Goal: Navigation & Orientation: Go to known website

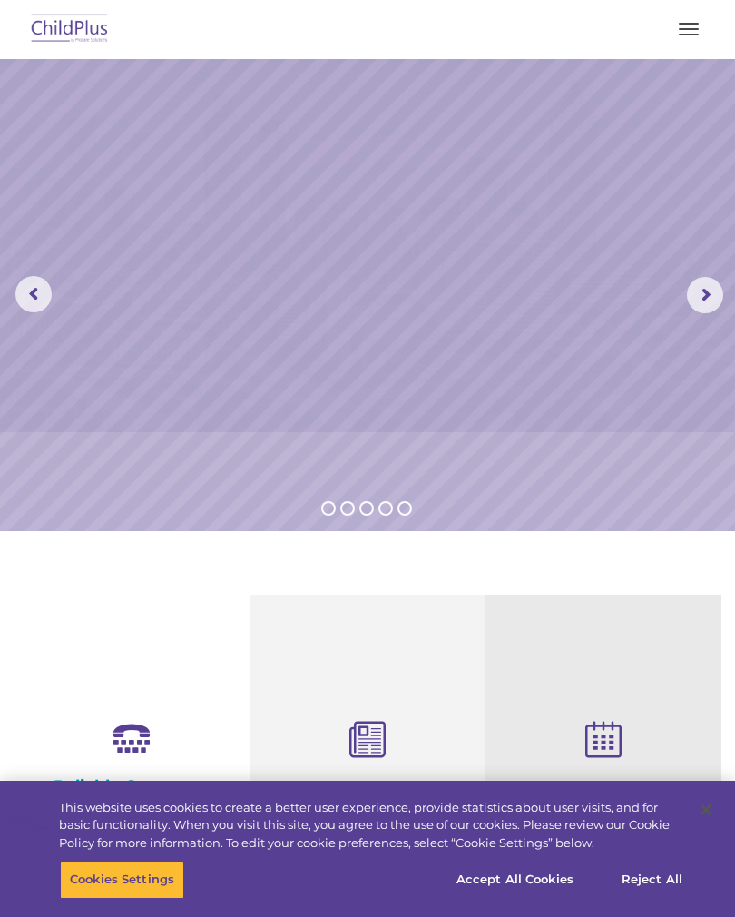
select select "MEDIUM"
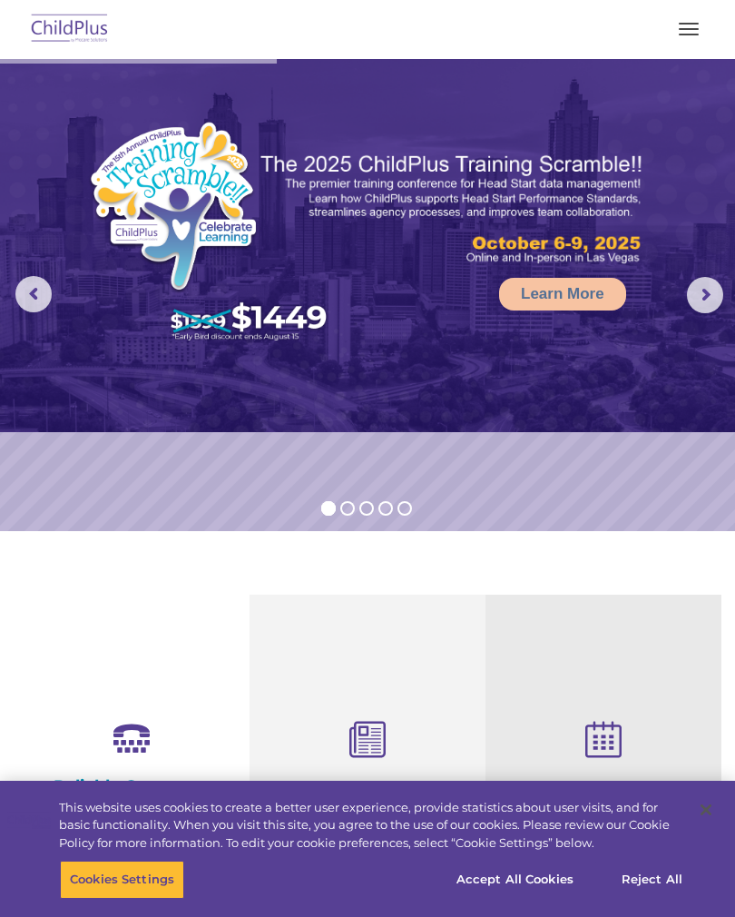
click at [687, 42] on button "button" at bounding box center [689, 29] width 38 height 29
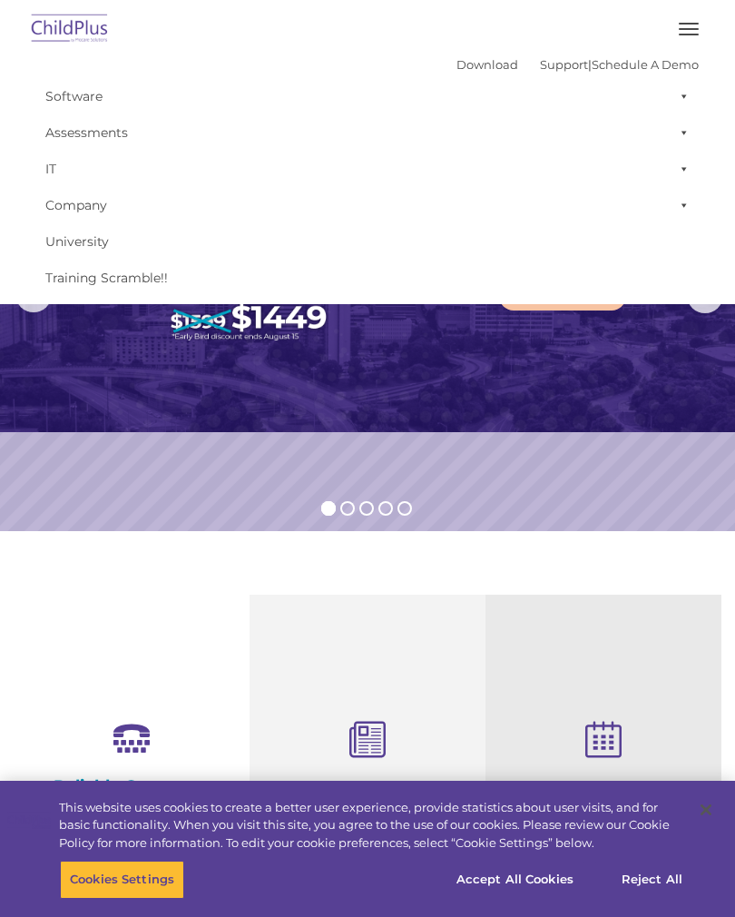
click at [71, 35] on img at bounding box center [69, 29] width 85 height 43
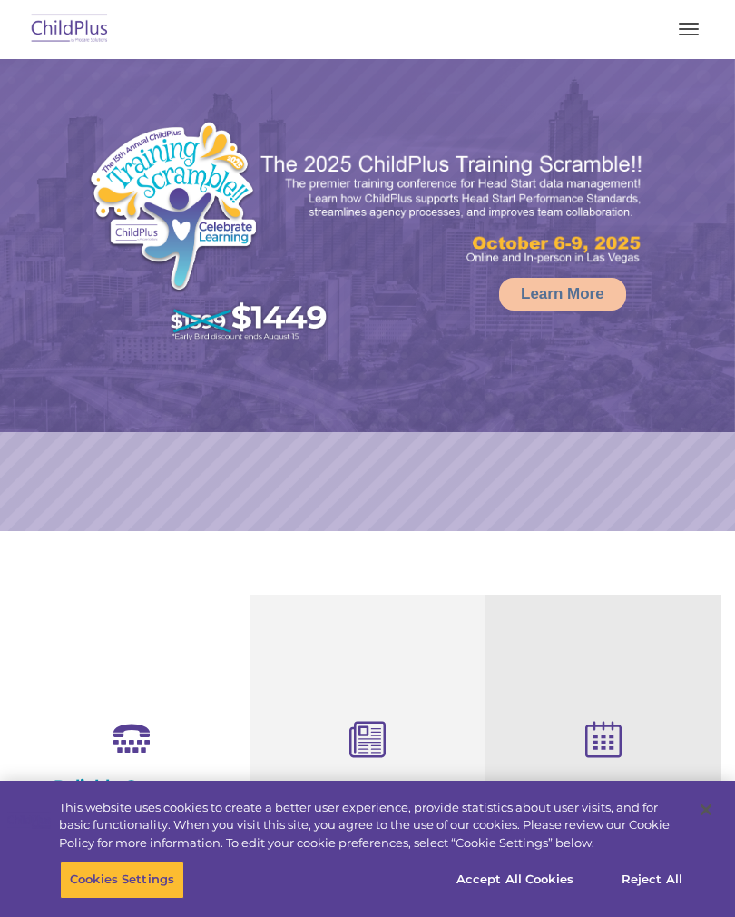
select select "MEDIUM"
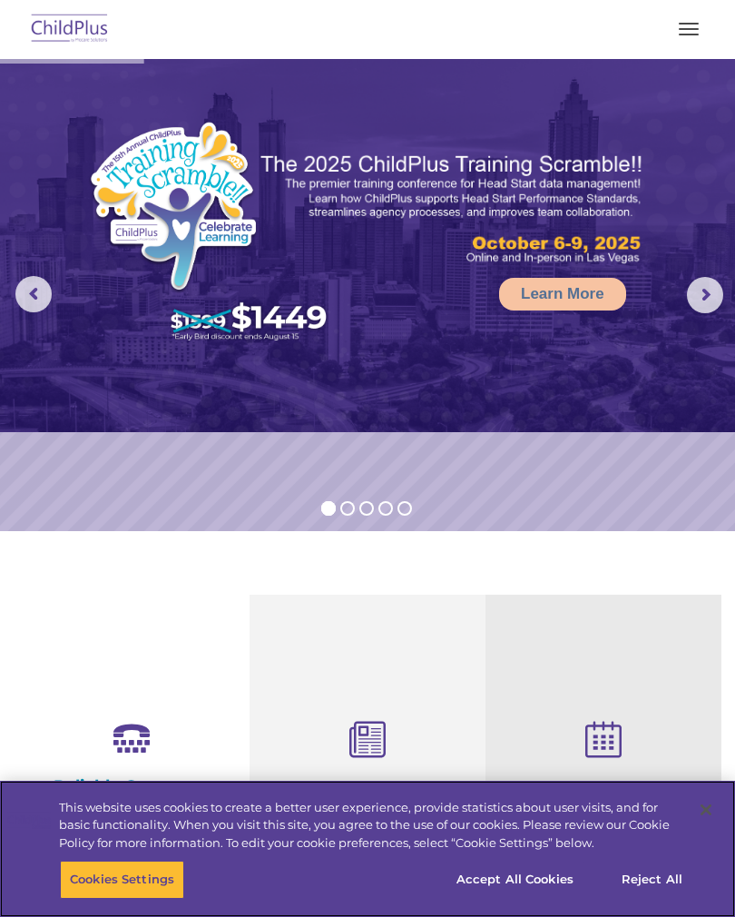
click at [516, 873] on button "Accept All Cookies" at bounding box center [515, 879] width 137 height 38
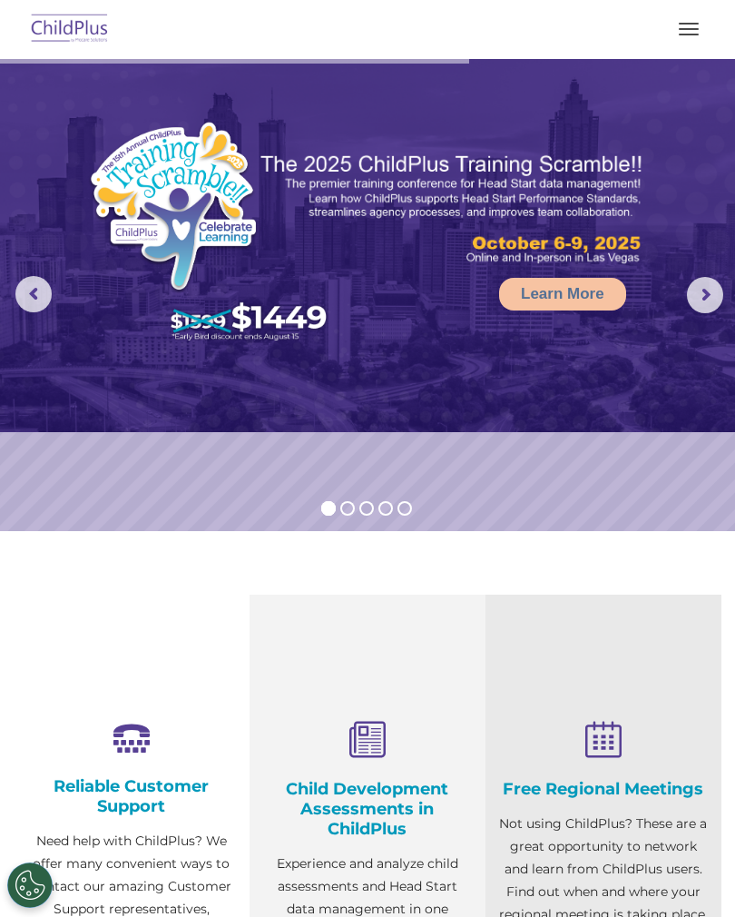
click at [693, 30] on button "button" at bounding box center [689, 29] width 38 height 29
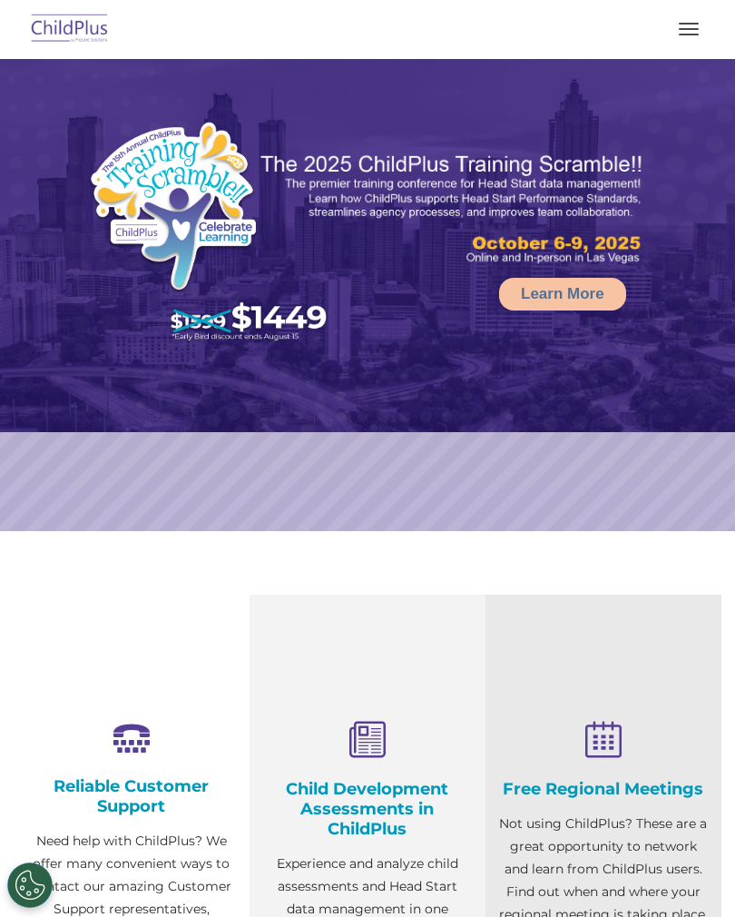
select select "MEDIUM"
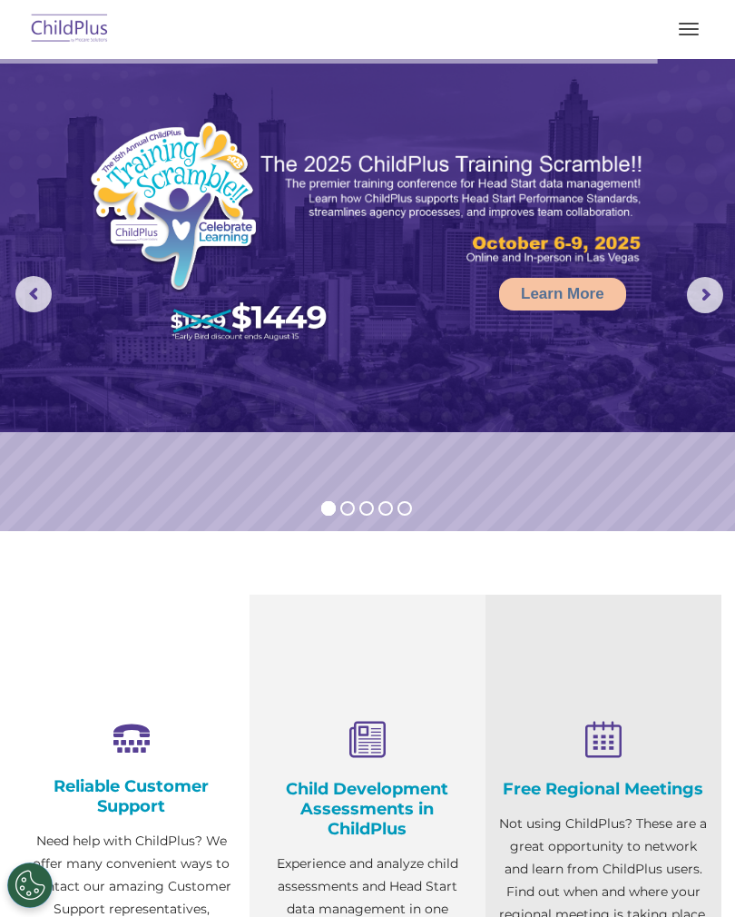
click at [74, 43] on img at bounding box center [69, 29] width 85 height 43
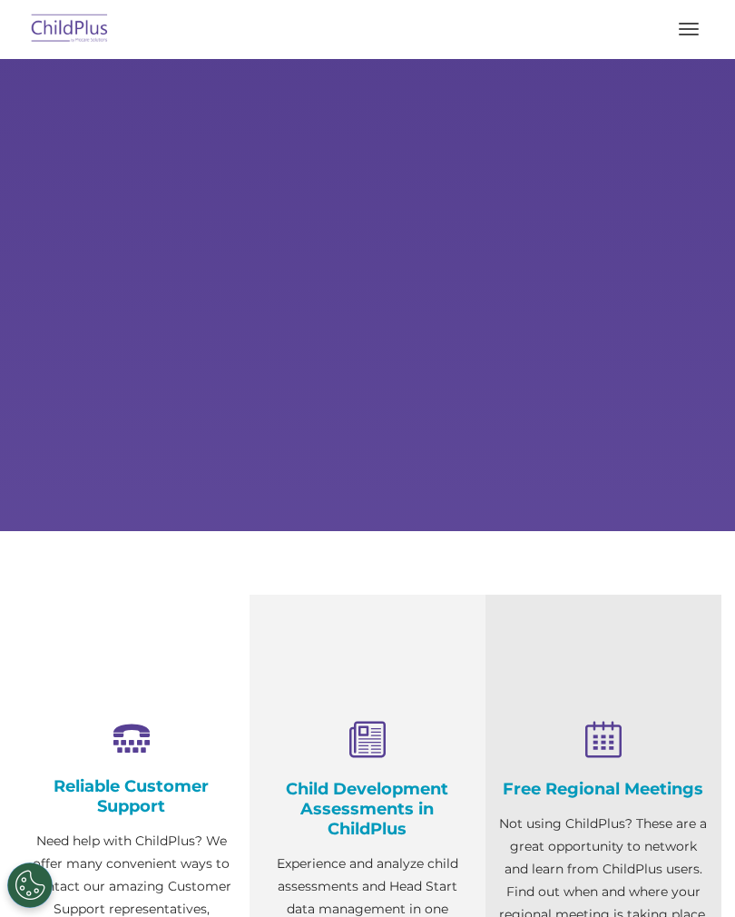
select select "MEDIUM"
